Goal: Information Seeking & Learning: Learn about a topic

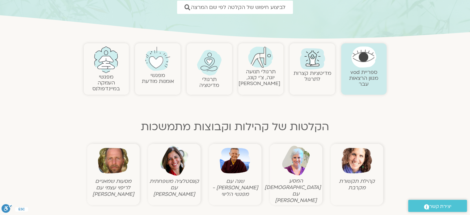
scroll to position [62, 0]
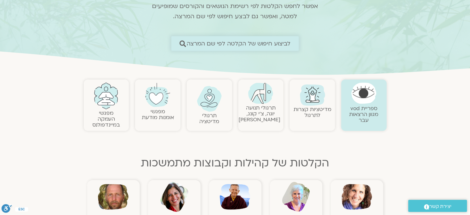
click at [227, 43] on span "לביצוע חיפוש של הקלטה לפי שם המרצה" at bounding box center [238, 43] width 104 height 6
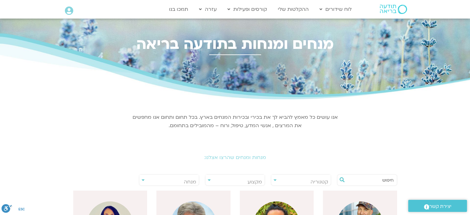
click at [377, 178] on input "text" at bounding box center [369, 179] width 47 height 10
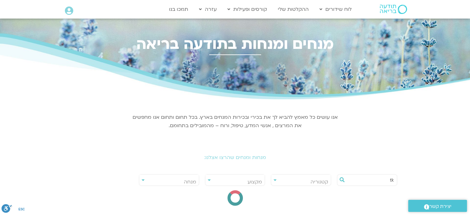
type input "t"
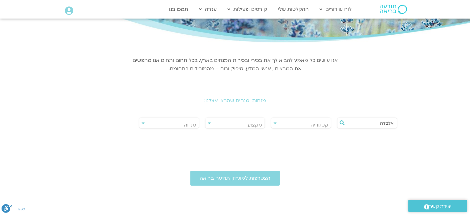
scroll to position [124, 0]
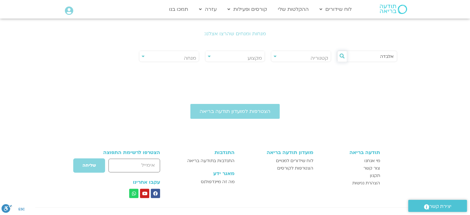
type input "אלבדה"
click at [341, 56] on icon at bounding box center [341, 55] width 5 height 5
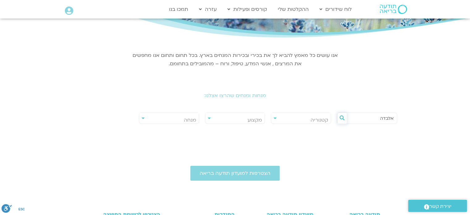
scroll to position [0, 0]
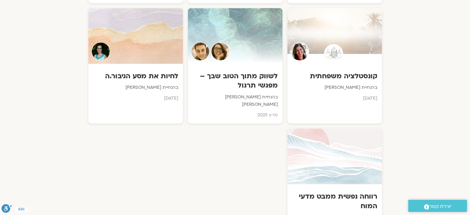
scroll to position [618, 0]
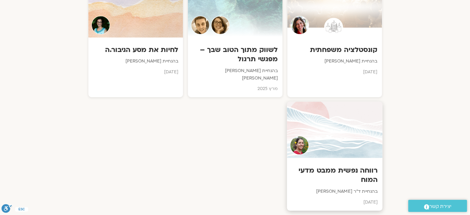
click at [318, 132] on div at bounding box center [334, 130] width 95 height 56
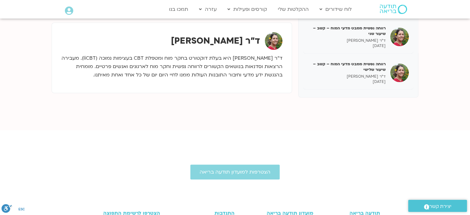
scroll to position [124, 0]
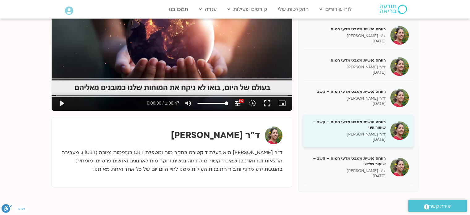
click at [342, 131] on div "רווחה נפשית ממבט מדעי המוח – קשב – שיעור שני ד"ר נועה אלבלדה 15/08/2025" at bounding box center [347, 130] width 78 height 23
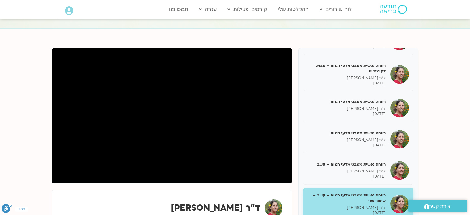
scroll to position [62, 0]
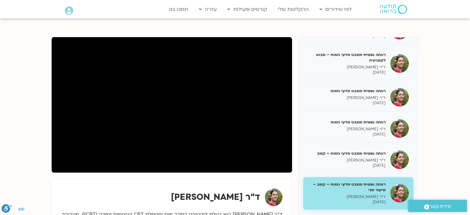
click at [10, 131] on section "רווחה נפשית (Wellbeing) ממבט מדעי המוח 31/01/25 ד"ר נועה אלבלדה 31/01/2025 רווח…" at bounding box center [235, 152] width 470 height 267
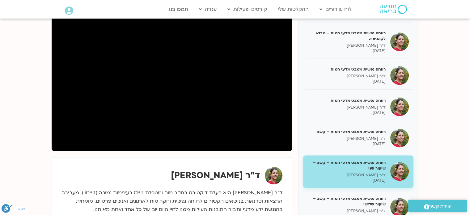
scroll to position [154, 0]
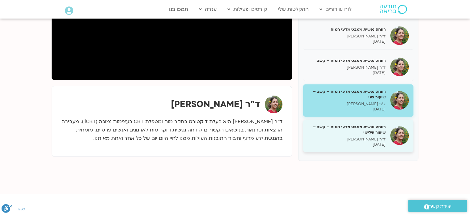
click at [374, 130] on h5 "רווחה נפשית ממבט מדעי המוח – קשב – שיעור שלישי" at bounding box center [347, 129] width 78 height 11
